Goal: Task Accomplishment & Management: Use online tool/utility

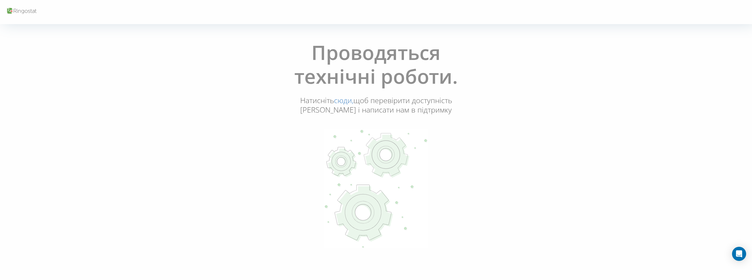
click at [347, 102] on link "сюди," at bounding box center [343, 100] width 19 height 10
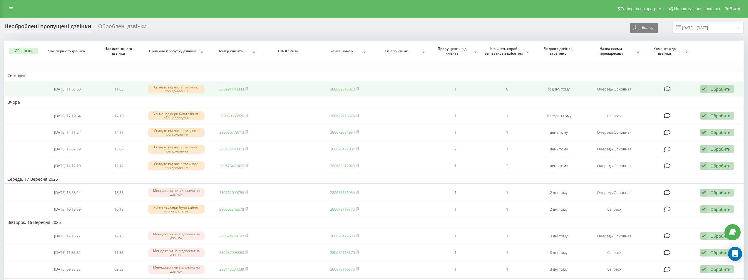
click at [224, 90] on link "380994144843" at bounding box center [231, 88] width 25 height 5
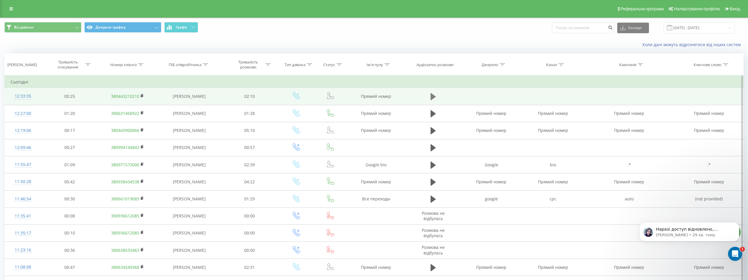
click at [433, 98] on icon at bounding box center [433, 96] width 5 height 7
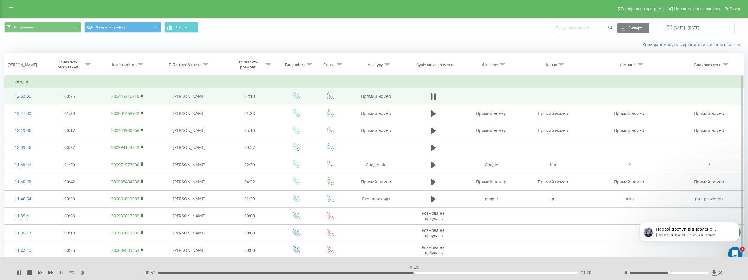
click at [414, 273] on div "01:20" at bounding box center [367, 273] width 419 height 2
click at [407, 272] on div "01:24" at bounding box center [367, 273] width 419 height 2
click at [396, 271] on div "- 00:52 01:18 01:18" at bounding box center [376, 273] width 466 height 6
click at [386, 272] on div "01:19" at bounding box center [367, 273] width 419 height 2
click at [369, 272] on div "01:11" at bounding box center [367, 273] width 419 height 2
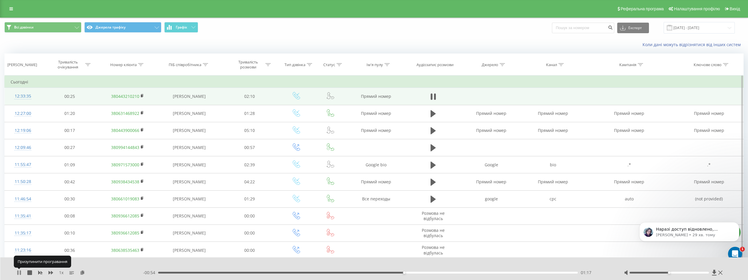
click at [18, 273] on icon at bounding box center [17, 272] width 1 height 5
click at [16, 274] on div "1 x - 00:54 01:17 01:17" at bounding box center [374, 268] width 748 height 23
click at [16, 272] on div "1 x - 00:54 01:17 01:17" at bounding box center [374, 268] width 748 height 23
click at [19, 274] on icon at bounding box center [19, 272] width 4 height 5
